Goal: Navigation & Orientation: Find specific page/section

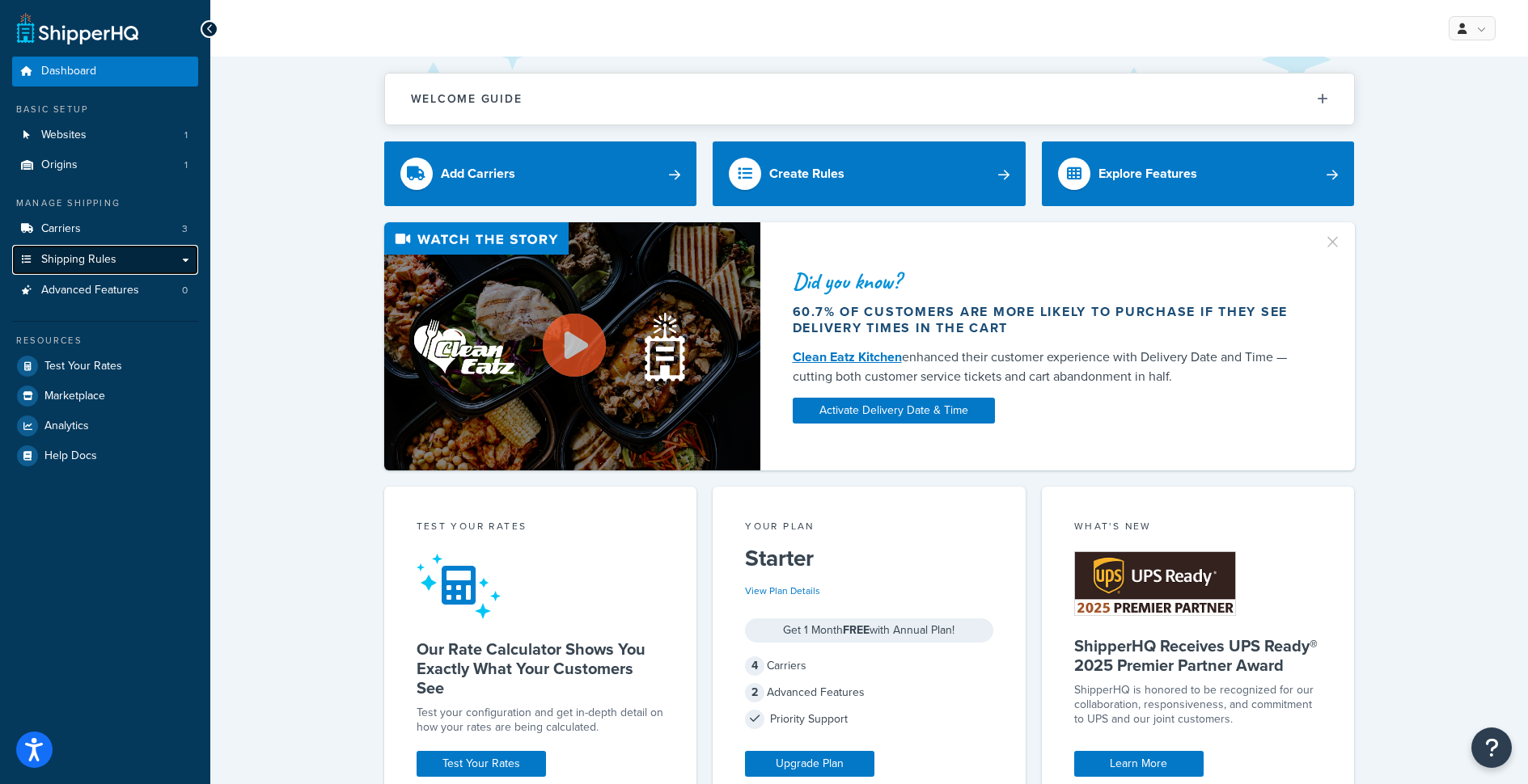
click at [85, 259] on span "Shipping Rules" at bounding box center [78, 260] width 75 height 13
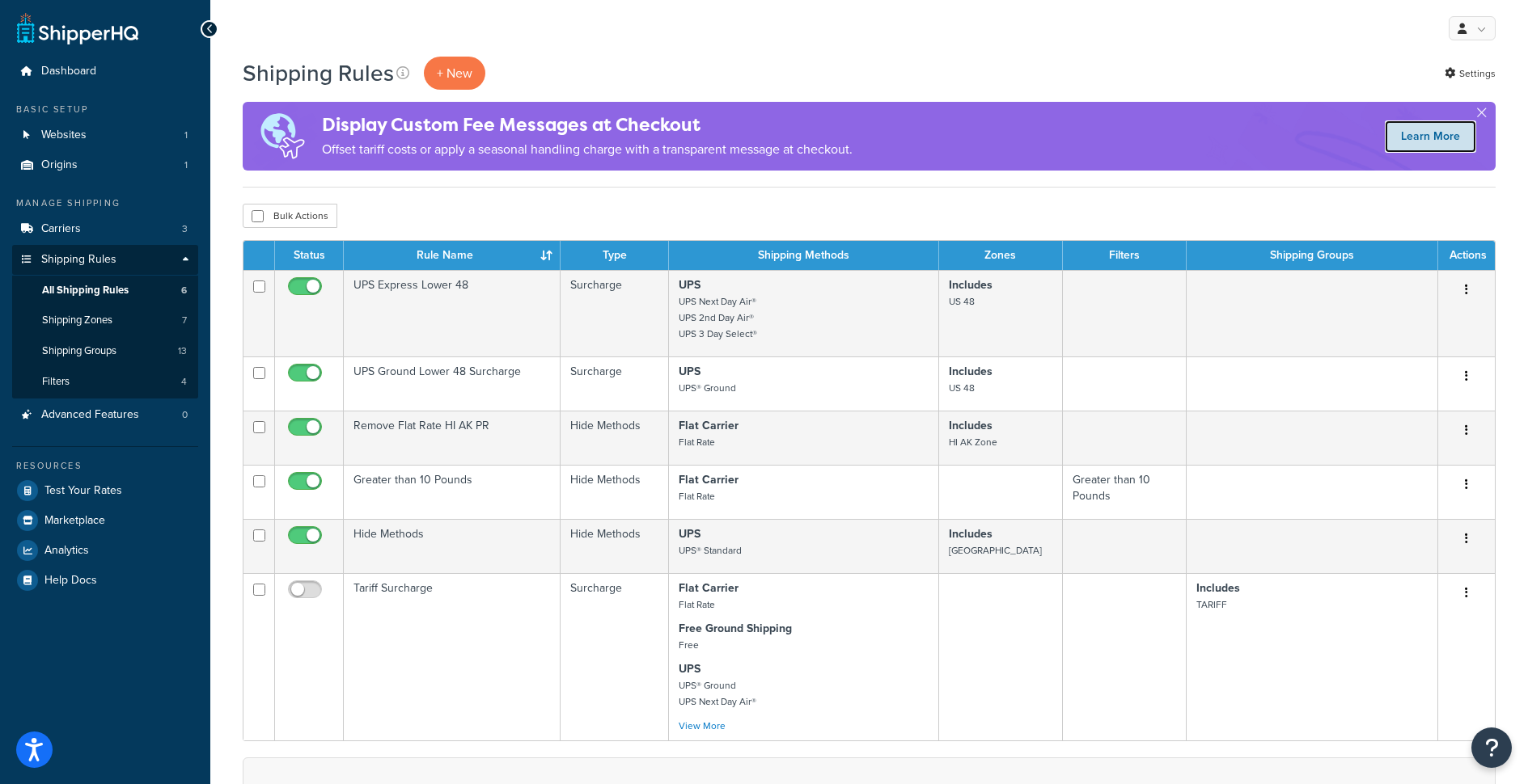
click at [1408, 150] on link "Learn More" at bounding box center [1430, 137] width 92 height 32
click at [679, 42] on div "My Profile Billing Global Settings Contact Us Logout" at bounding box center [869, 28] width 1318 height 57
